Goal: Information Seeking & Learning: Learn about a topic

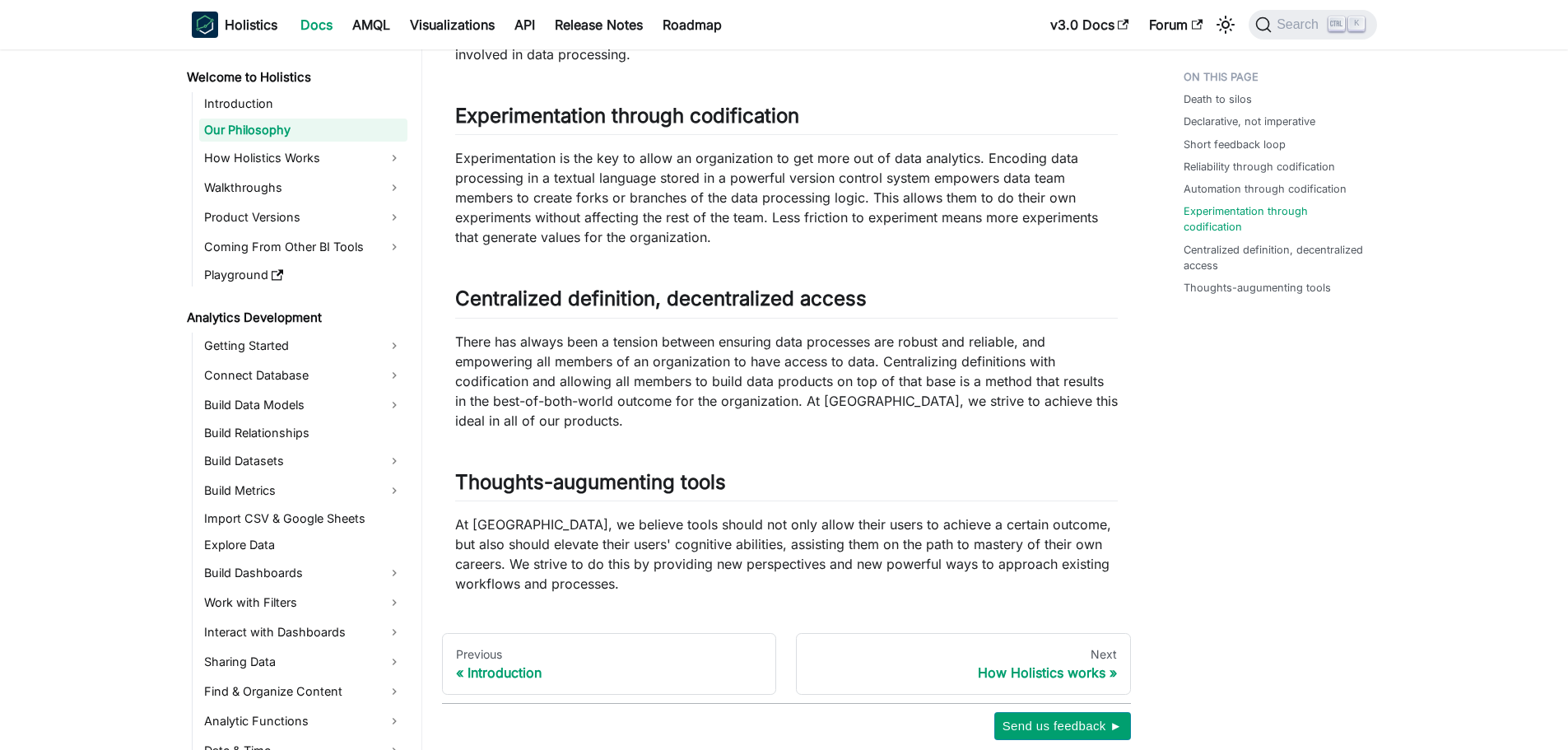
scroll to position [1253, 0]
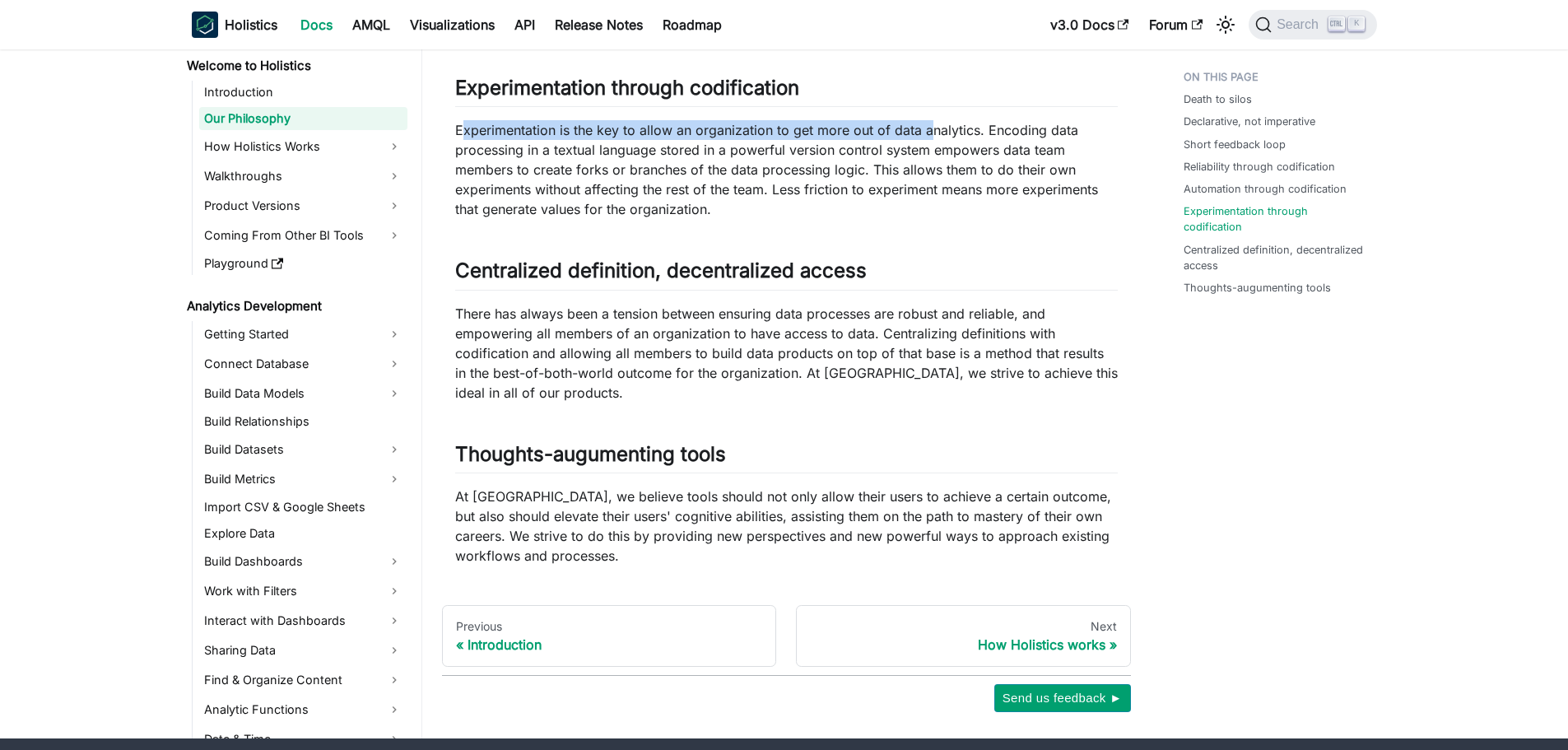
drag, startPoint x: 461, startPoint y: 123, endPoint x: 926, endPoint y: 139, distance: 465.3
click at [926, 139] on p "Experimentation is the key to allow an organization to get more out of data ana…" at bounding box center [786, 169] width 663 height 99
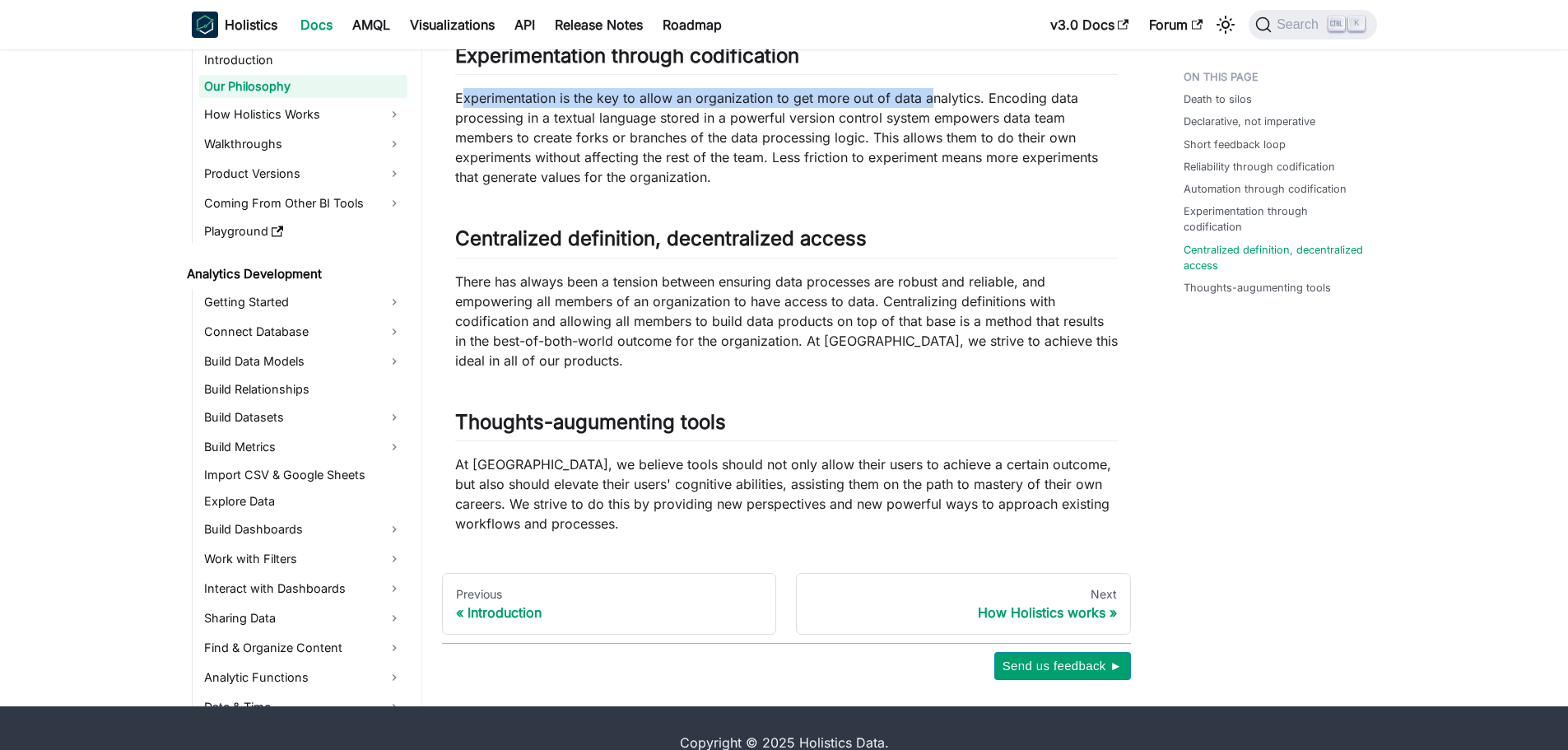
scroll to position [1286, 0]
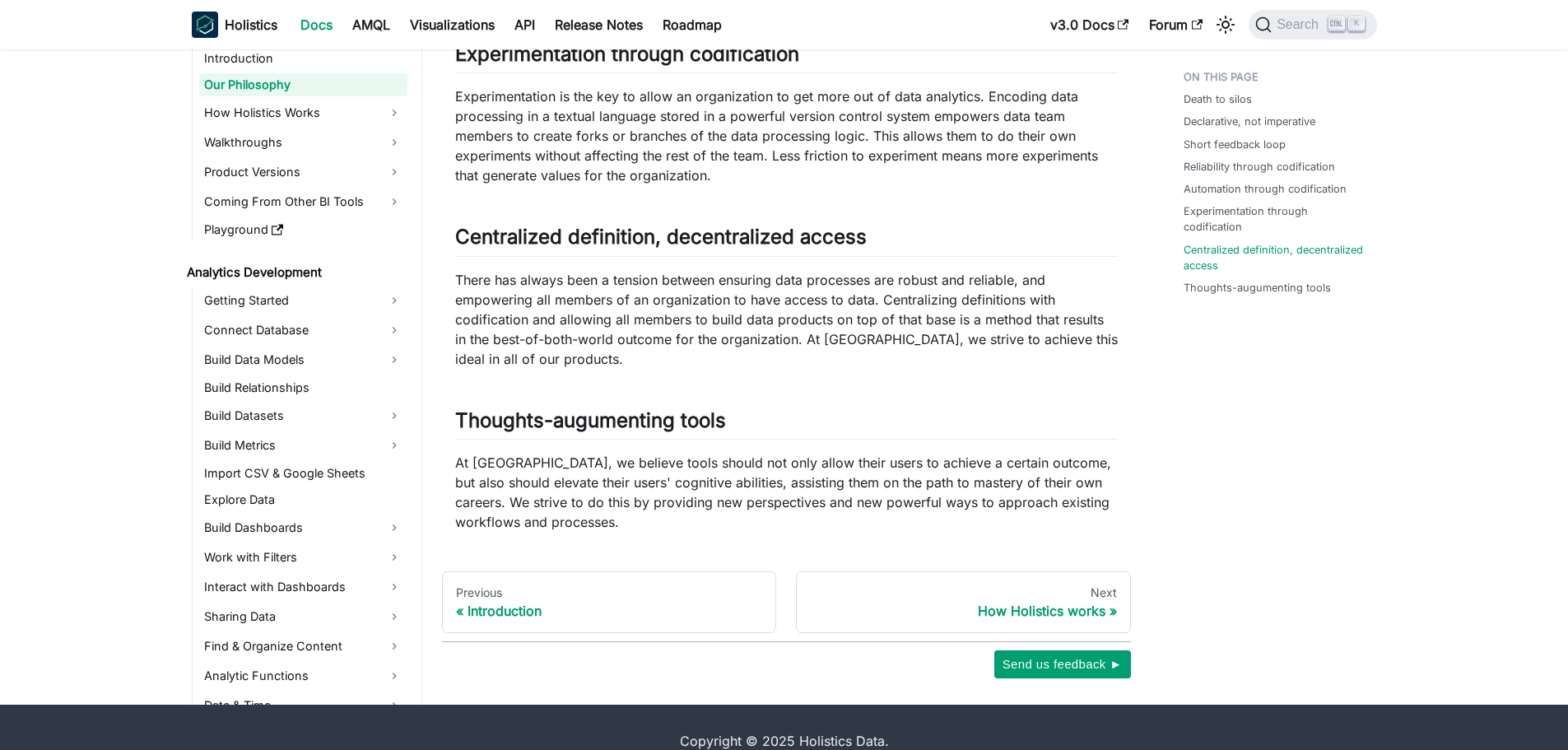
drag, startPoint x: 759, startPoint y: 182, endPoint x: 744, endPoint y: 91, distance: 91.7
drag, startPoint x: 744, startPoint y: 91, endPoint x: 636, endPoint y: 129, distance: 114.3
click at [636, 129] on p "Experimentation is the key to allow an organization to get more out of data ana…" at bounding box center [786, 135] width 663 height 99
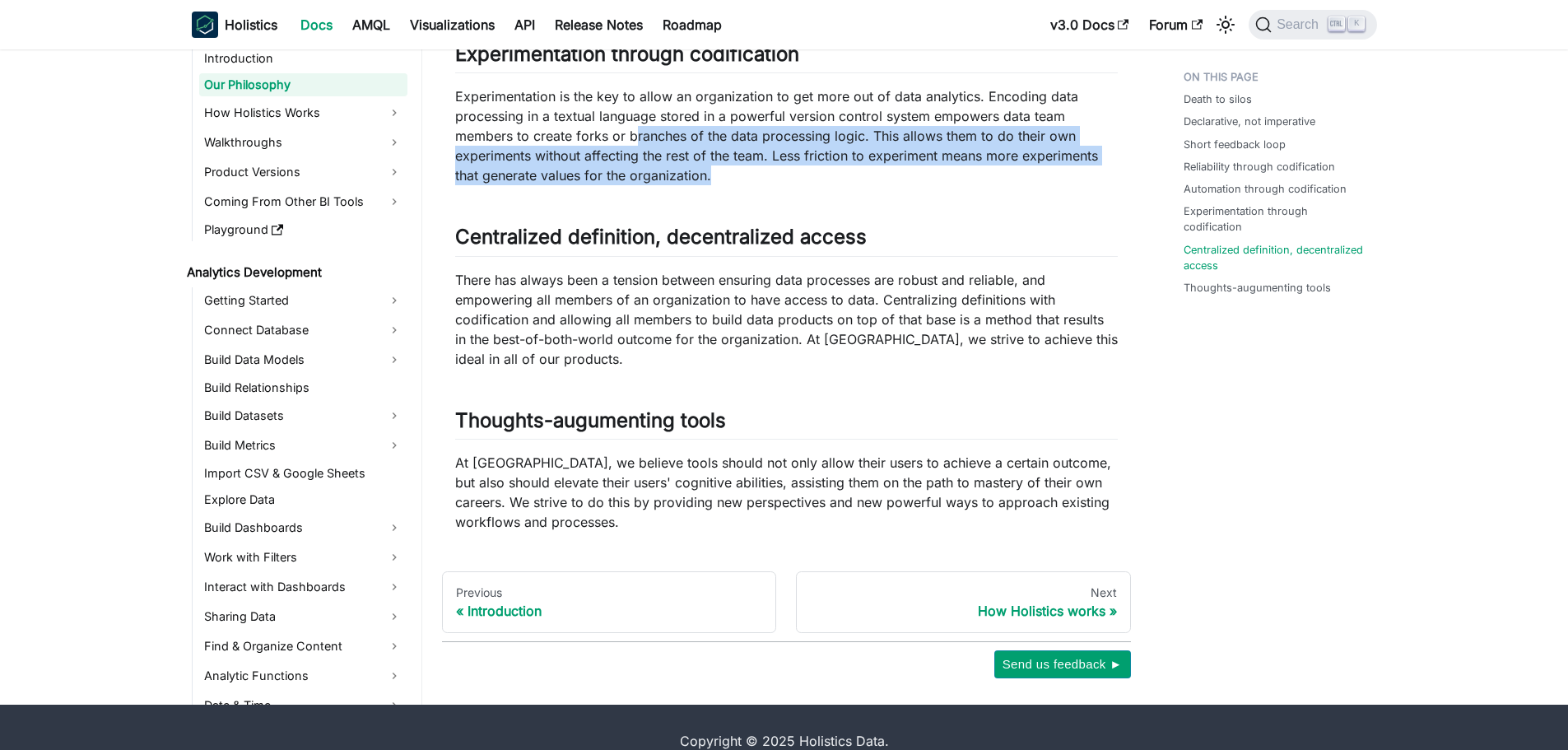
drag, startPoint x: 636, startPoint y: 129, endPoint x: 783, endPoint y: 184, distance: 157.3
click at [783, 184] on p "Experimentation is the key to allow an organization to get more out of data ana…" at bounding box center [786, 135] width 663 height 99
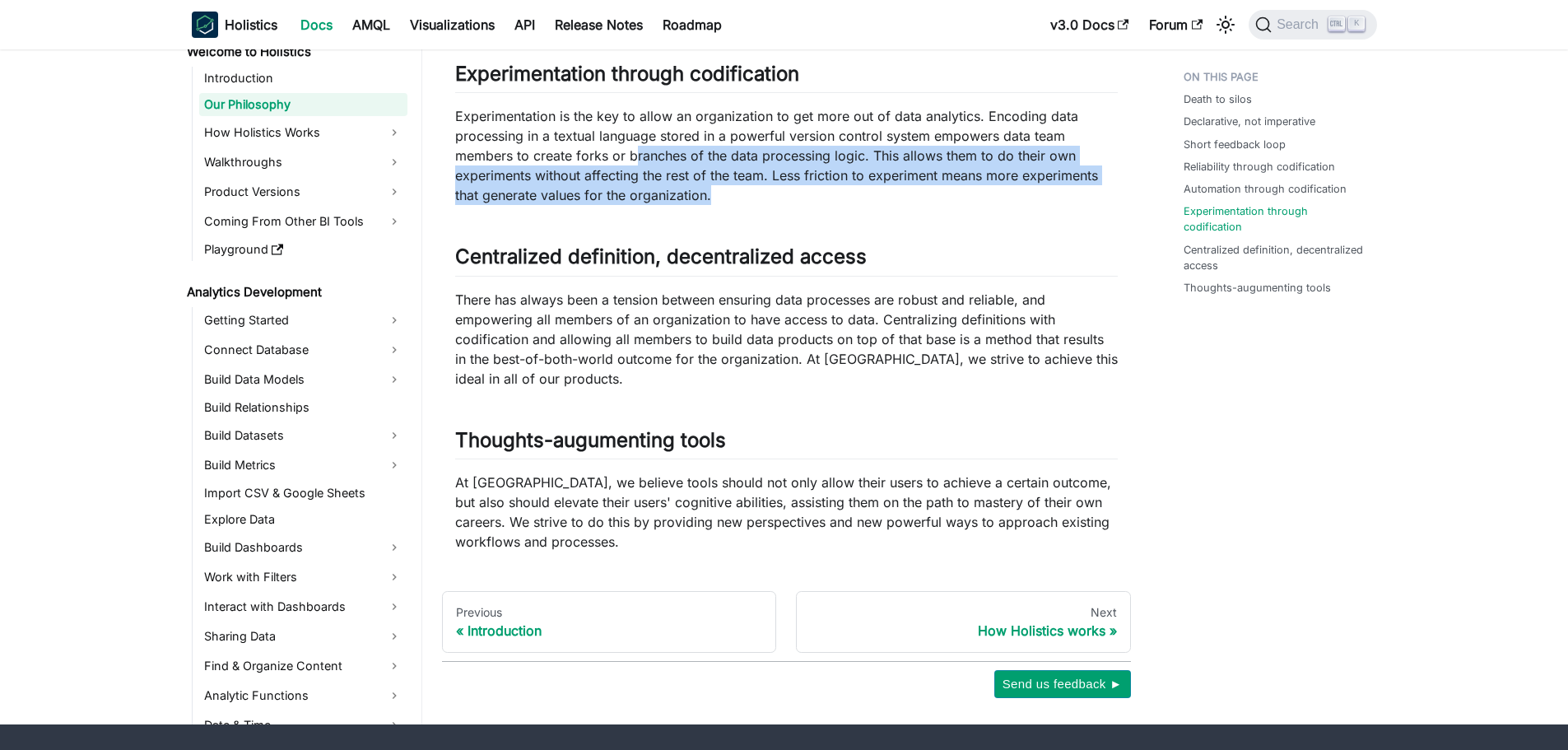
scroll to position [1267, 0]
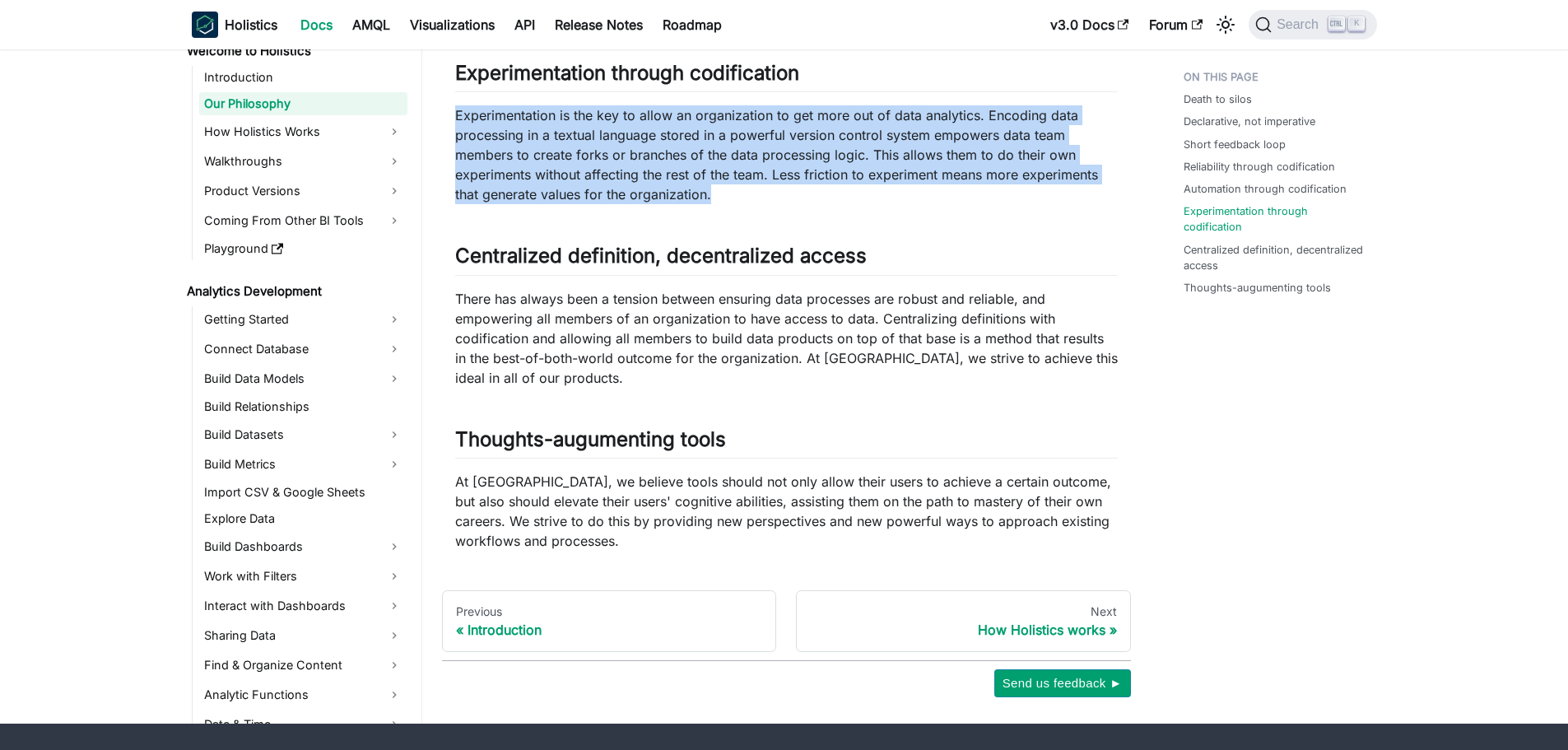
drag, startPoint x: 457, startPoint y: 119, endPoint x: 825, endPoint y: 192, distance: 375.1
click at [825, 192] on p "Experimentation is the key to allow an organization to get more out of data ana…" at bounding box center [786, 154] width 663 height 99
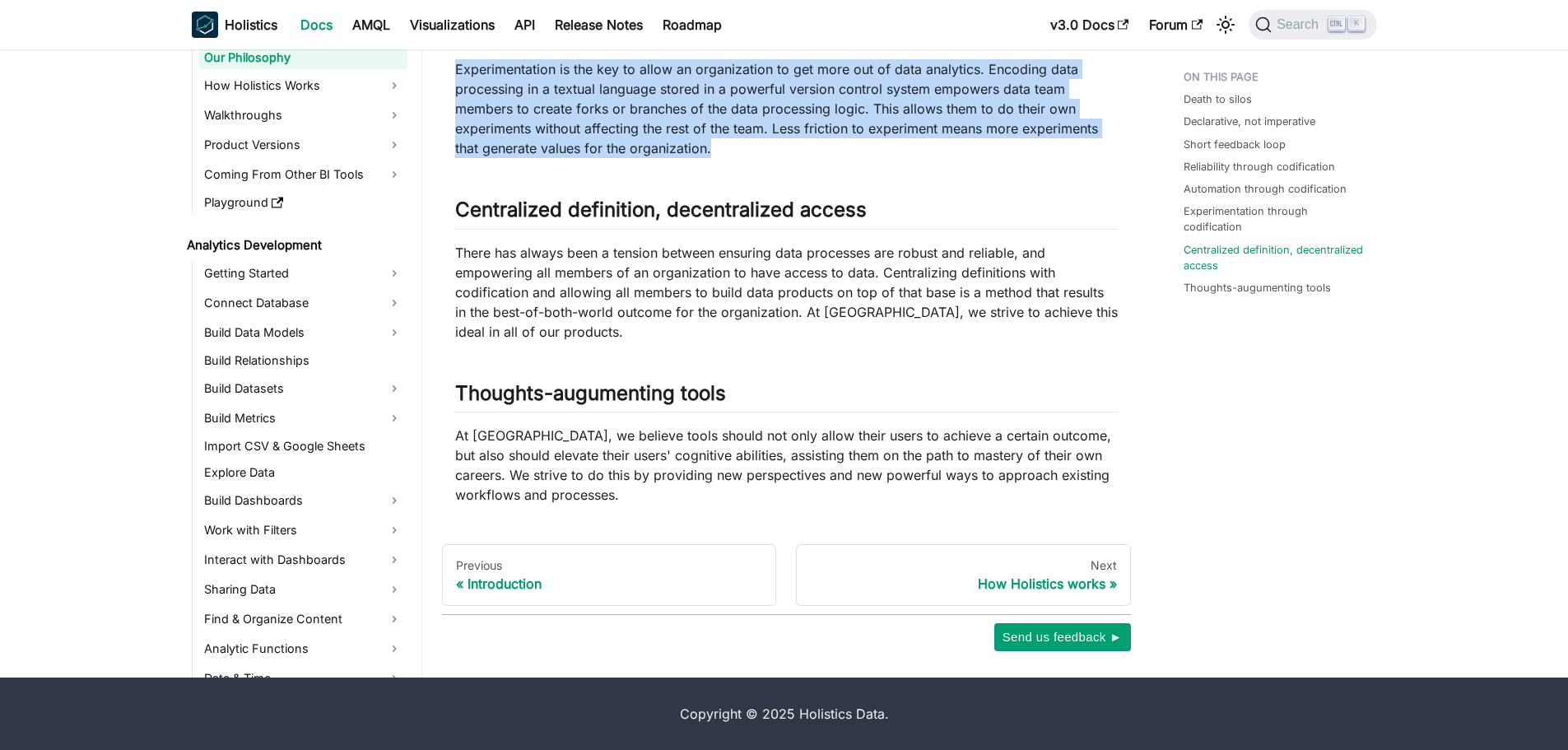
scroll to position [1313, 0]
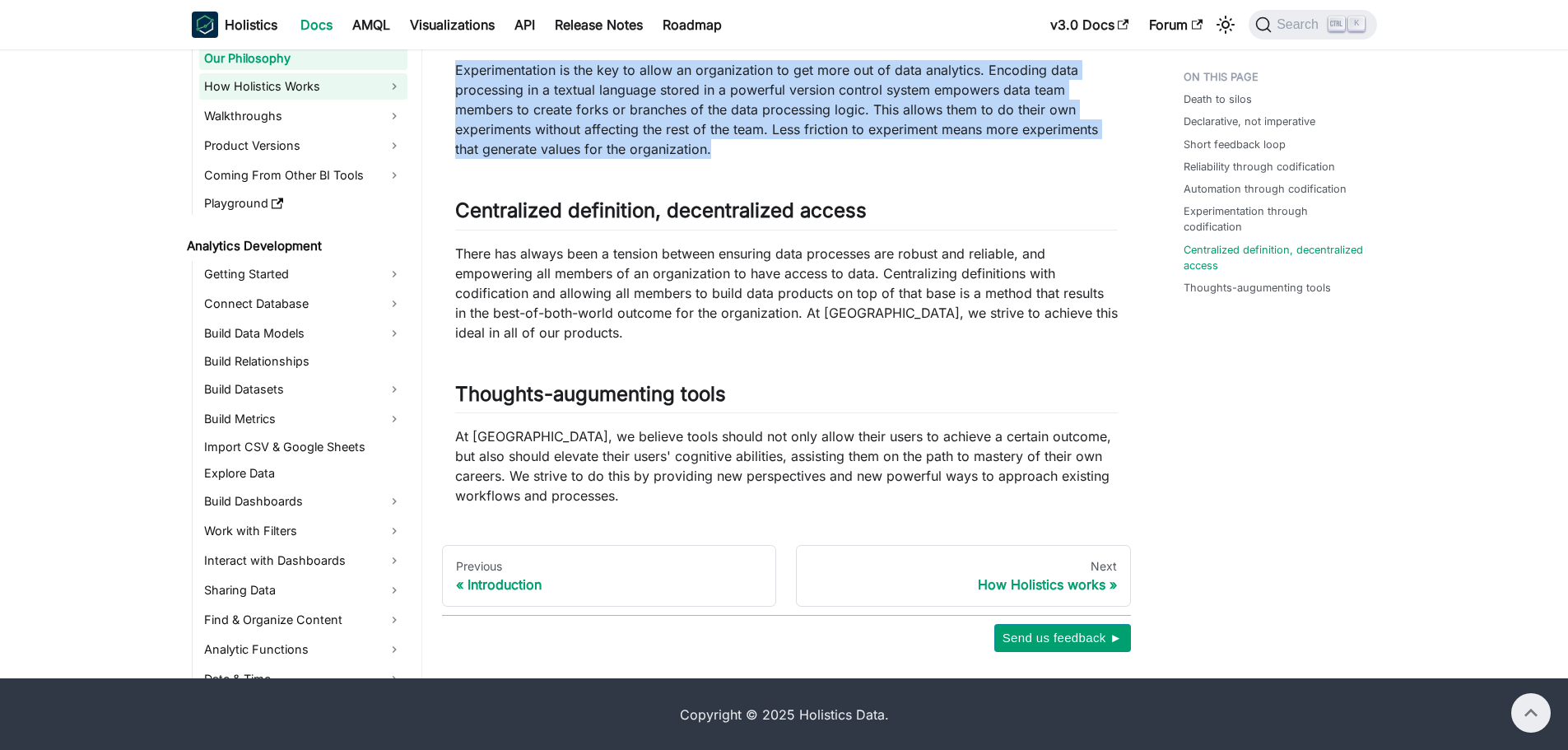
click at [275, 91] on link "How Holistics Works" at bounding box center [303, 86] width 208 height 26
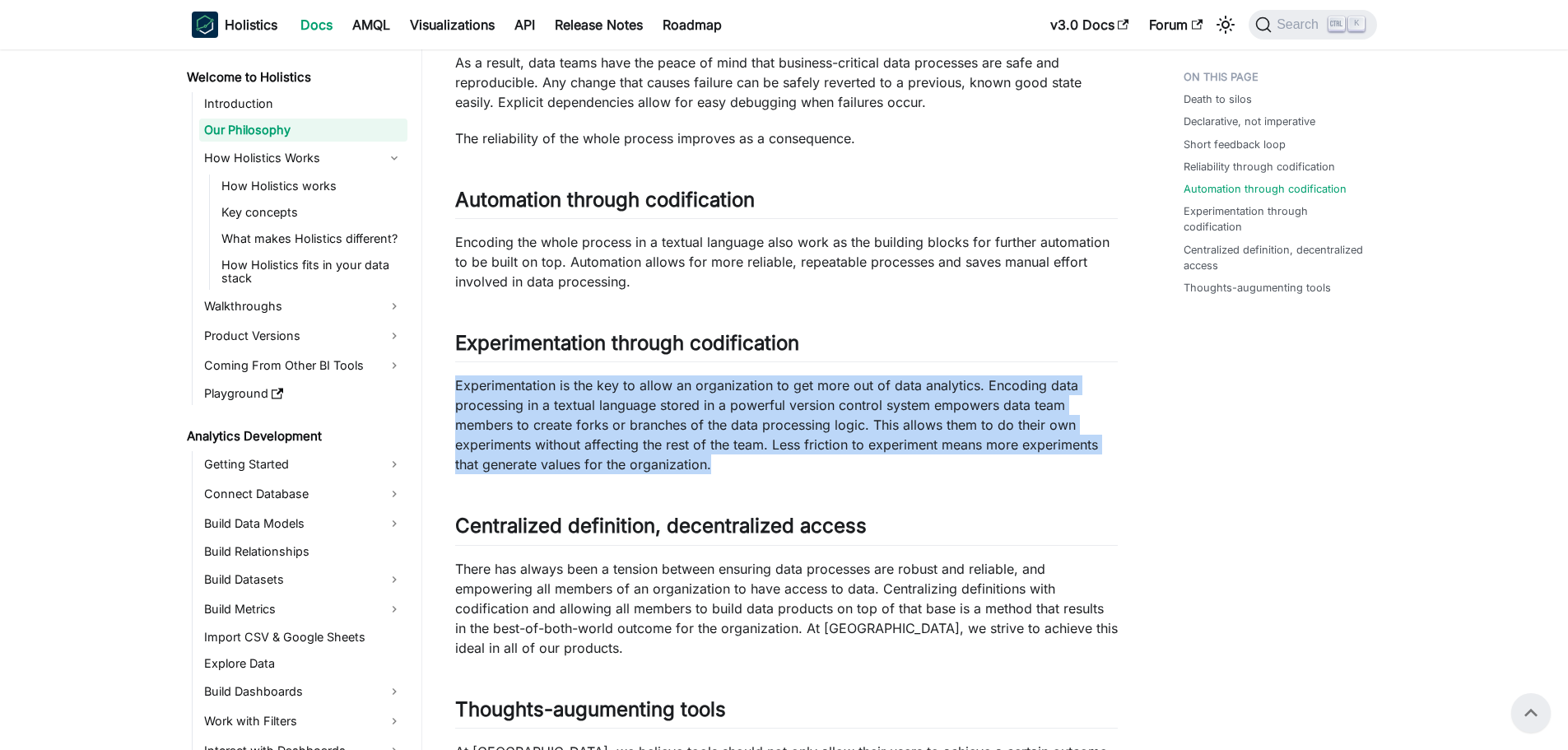
scroll to position [721, 0]
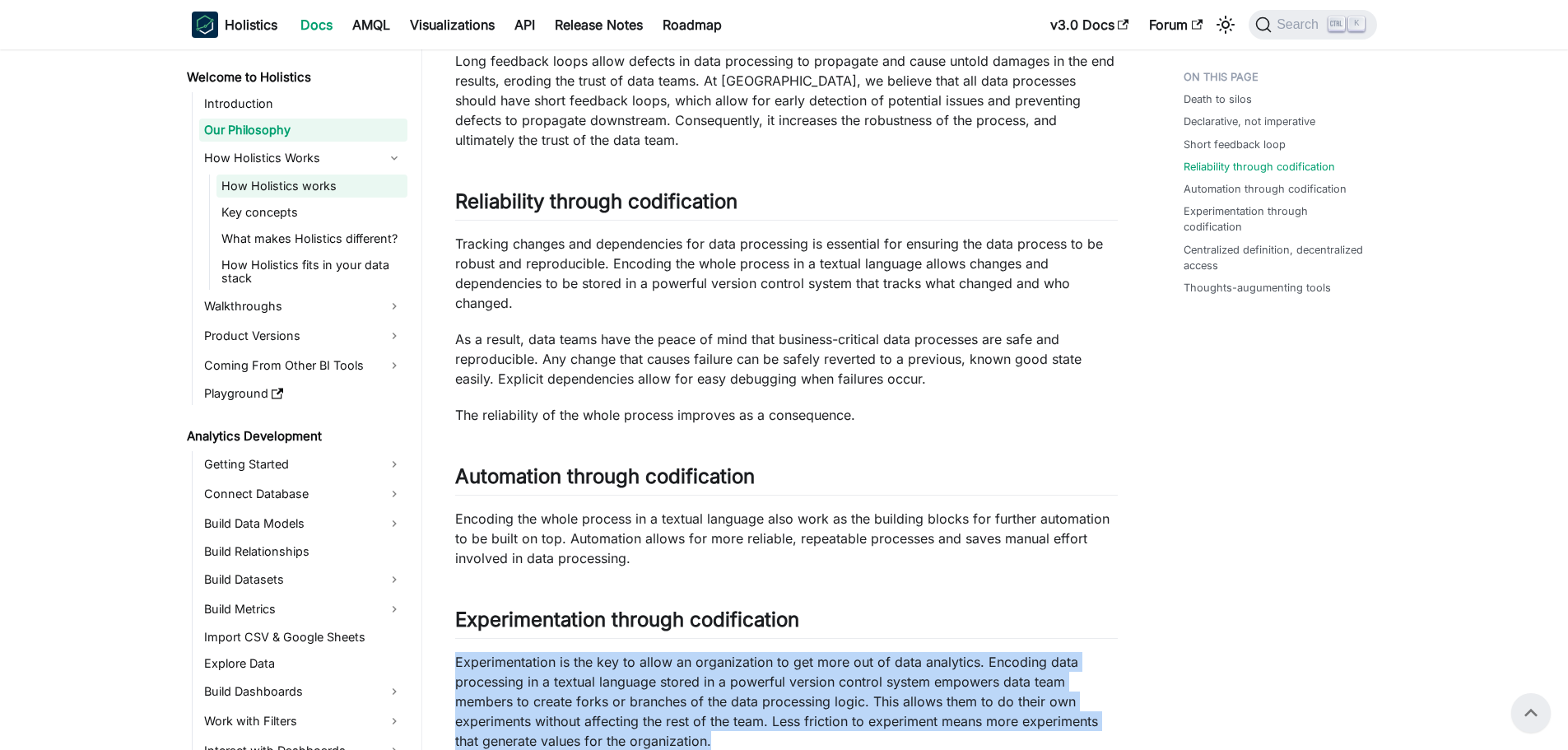
click at [307, 184] on link "How Holistics works" at bounding box center [311, 185] width 191 height 23
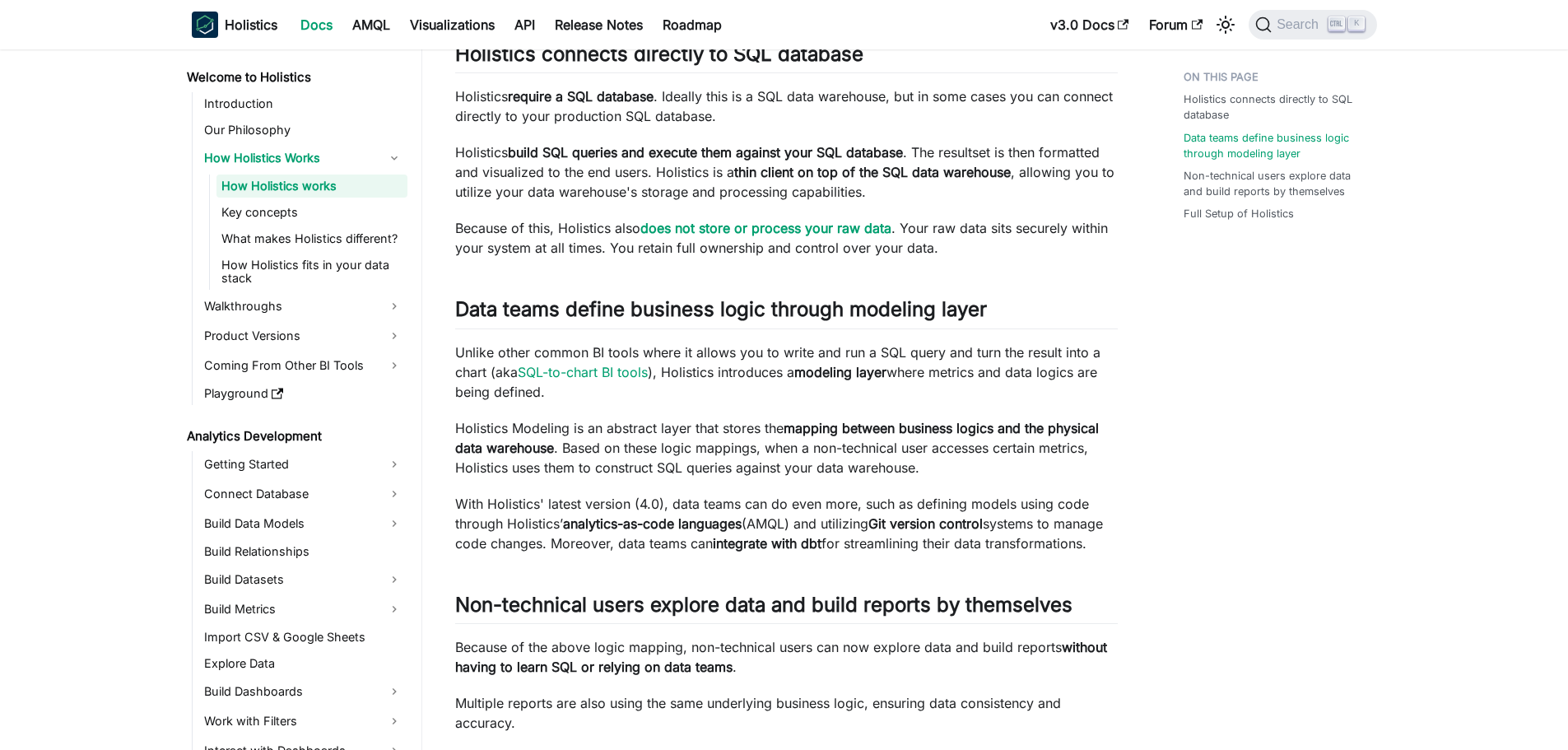
scroll to position [196, 0]
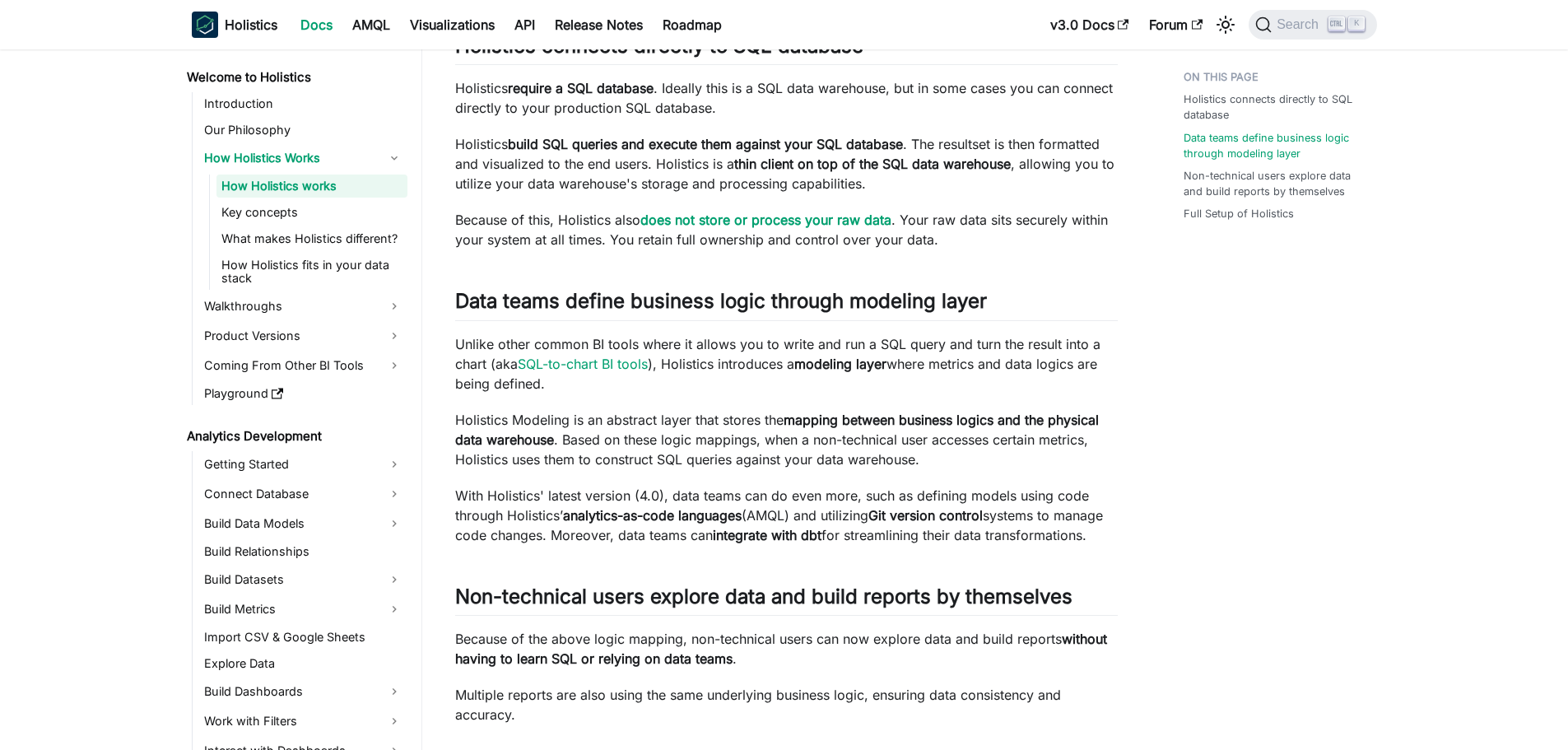
click at [660, 402] on div "How Holistics works This page gives a quick high-level understanding of how Hol…" at bounding box center [786, 629] width 663 height 1456
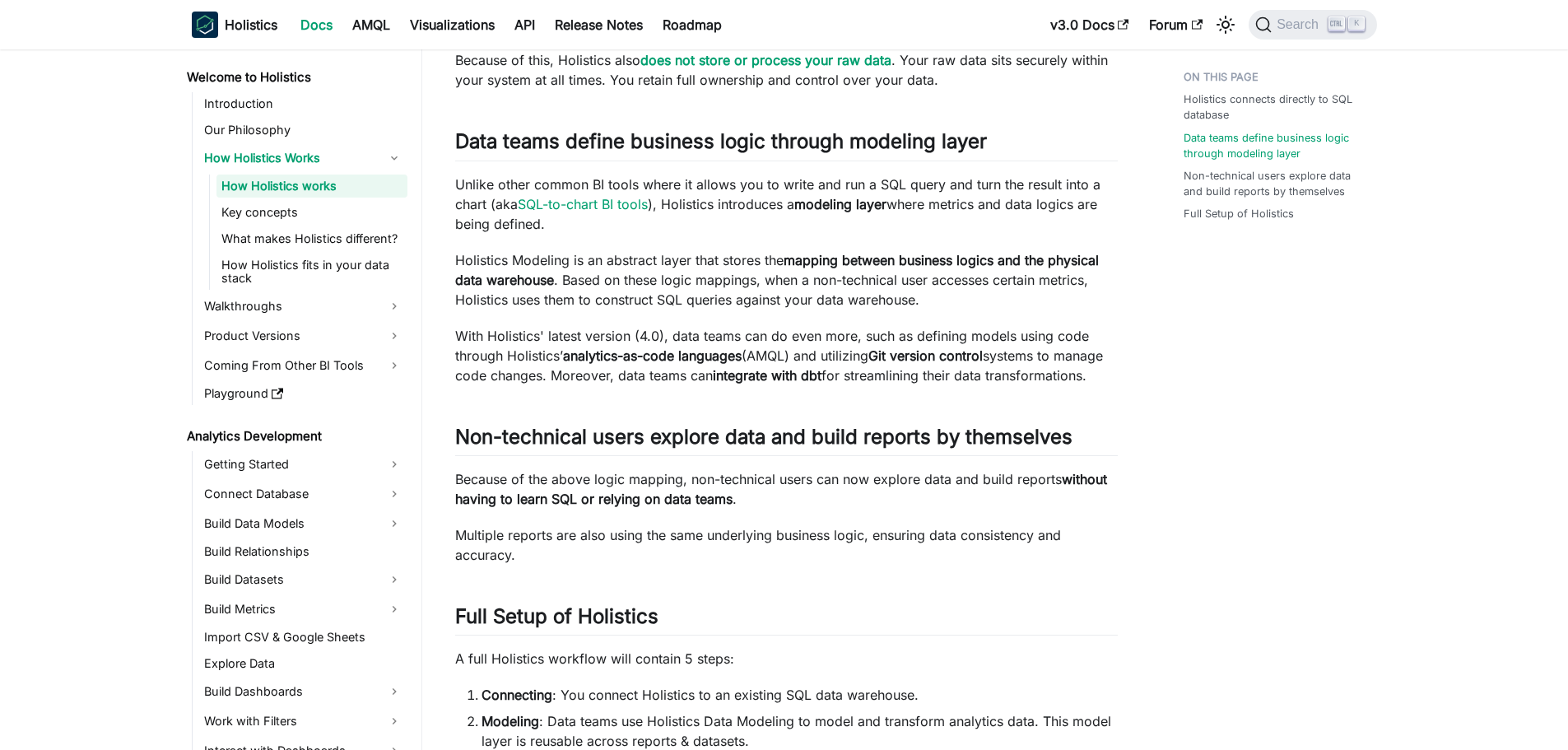
scroll to position [357, 0]
click at [703, 216] on p "Unlike other common BI tools where it allows you to write and run a SQL query a…" at bounding box center [786, 202] width 663 height 59
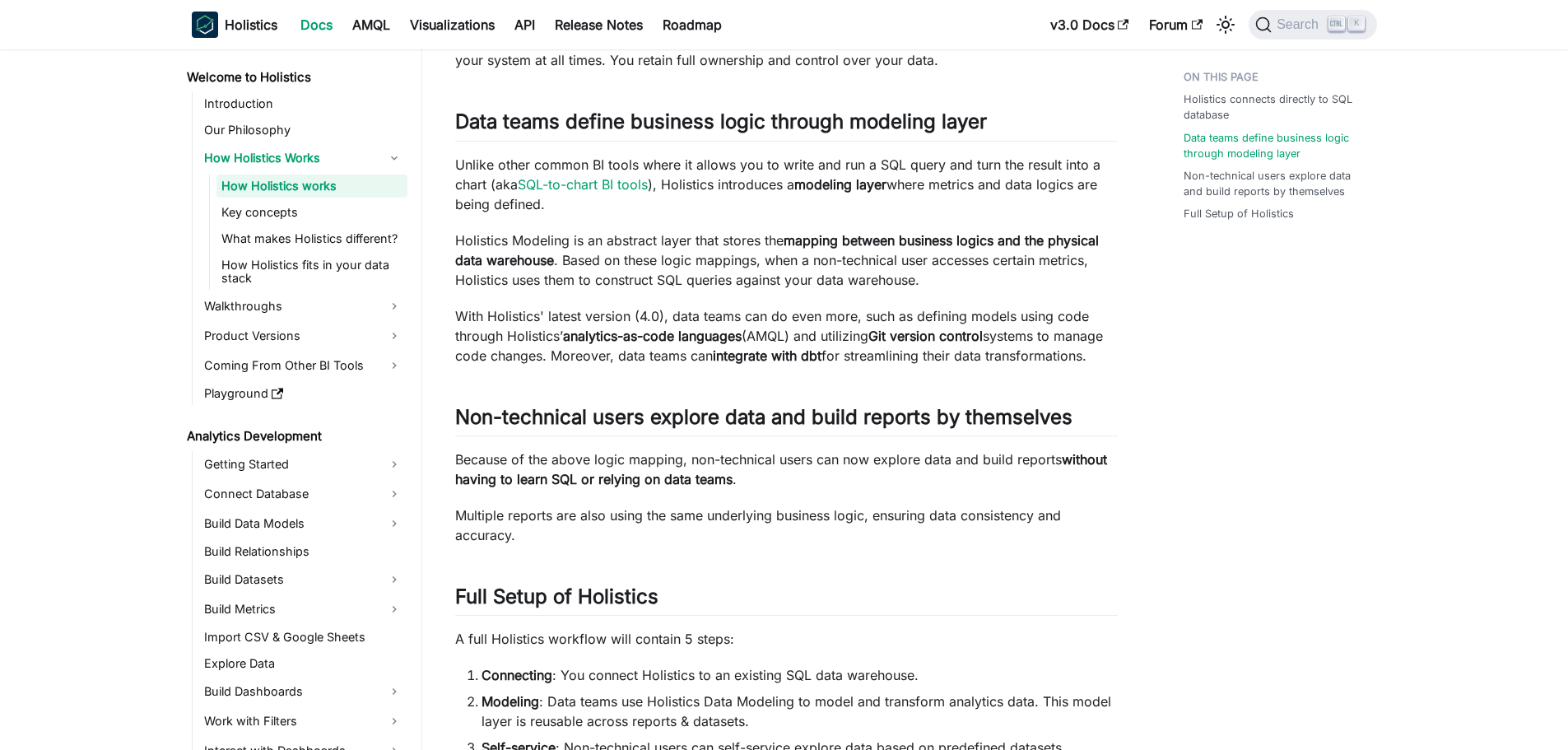
scroll to position [380, 0]
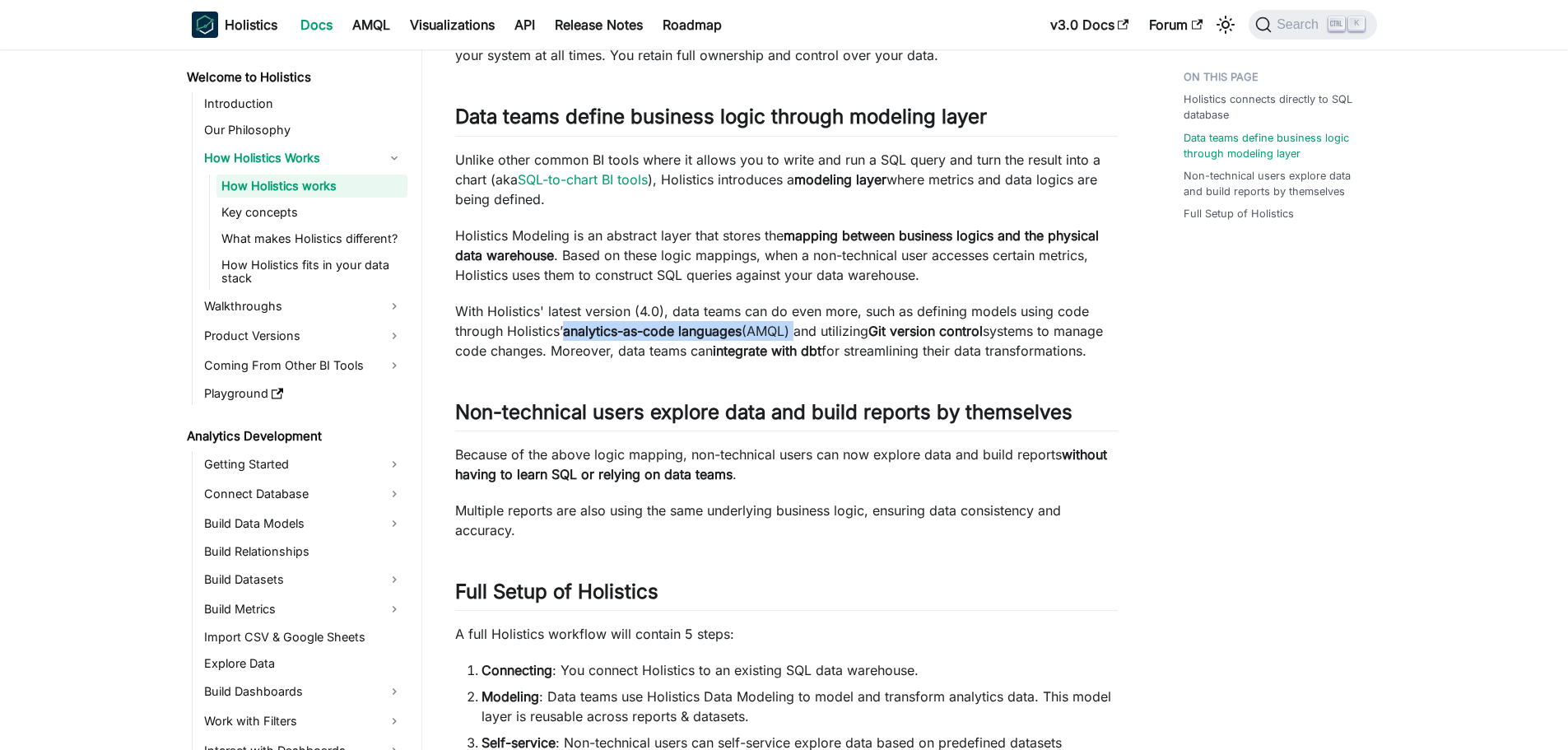
drag, startPoint x: 570, startPoint y: 332, endPoint x: 808, endPoint y: 321, distance: 238.9
click at [808, 321] on p "With Holistics' latest version (4.0), data teams can do even more, such as defi…" at bounding box center [786, 330] width 663 height 59
copy p "analytics-as-code languages (AMQL)"
drag, startPoint x: 452, startPoint y: 129, endPoint x: 1013, endPoint y: 198, distance: 565.4
click at [1013, 198] on article "Welcome to Holistics How Holistics Works How Holistics works On this page How H…" at bounding box center [786, 427] width 689 height 1490
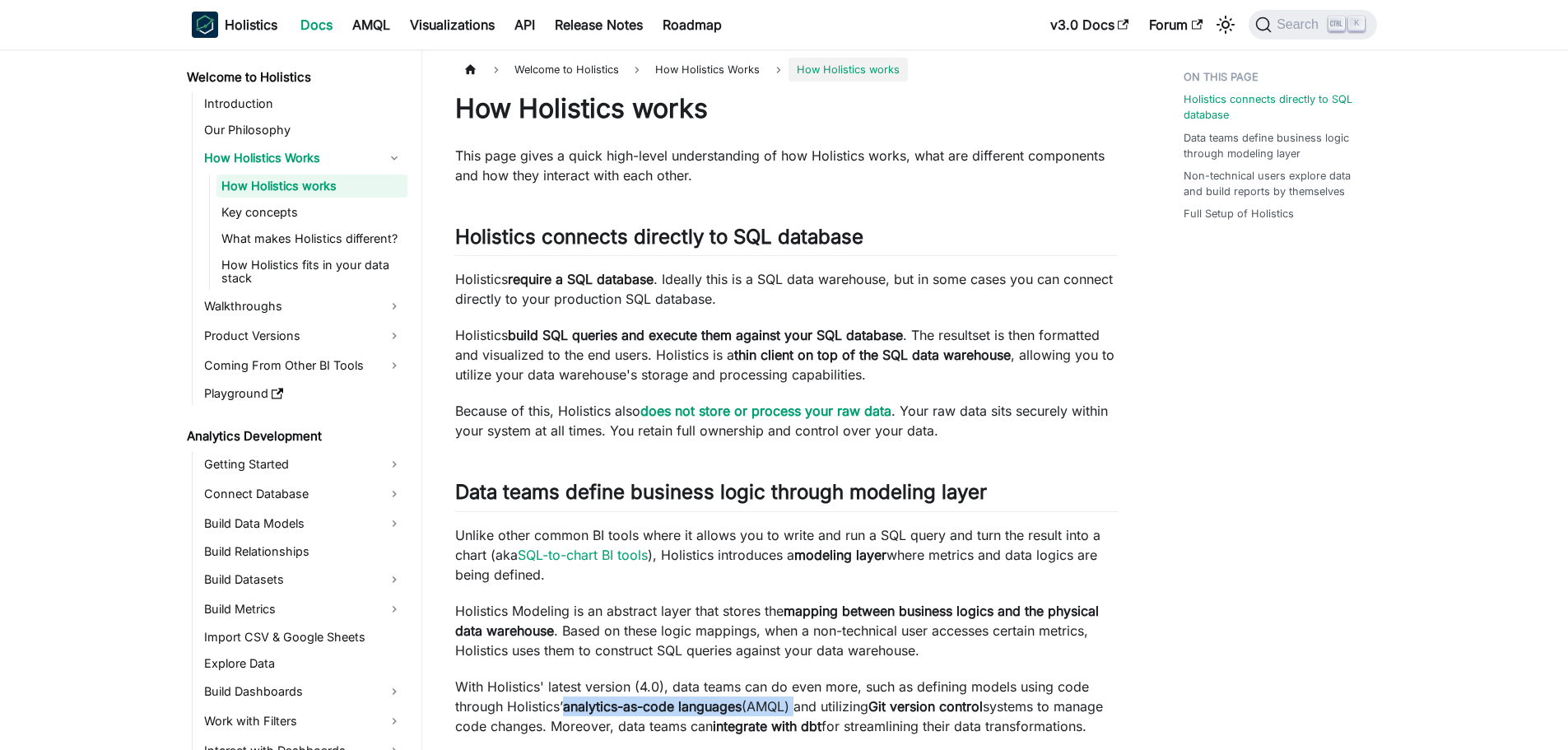
scroll to position [0, 0]
